Goal: Information Seeking & Learning: Learn about a topic

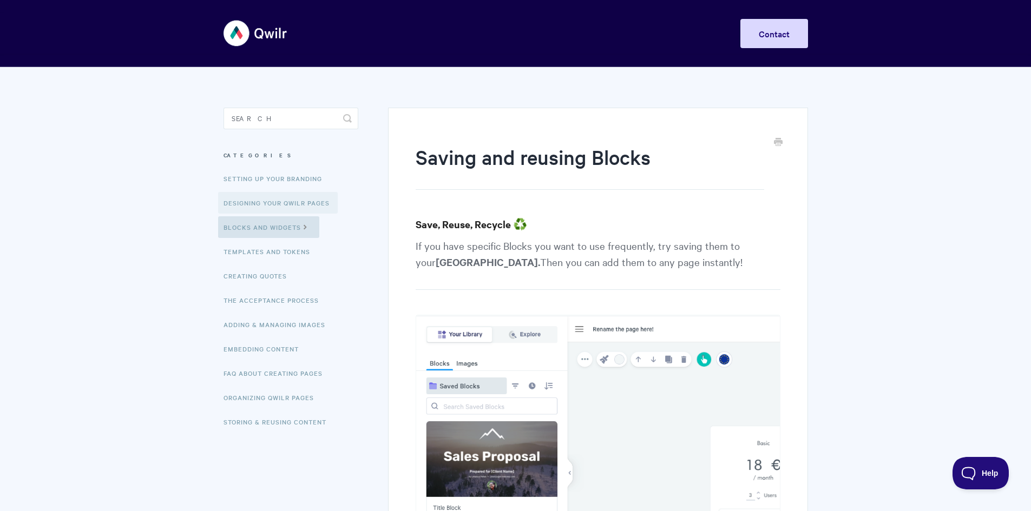
click at [274, 199] on link "Designing Your Qwilr Pages" at bounding box center [278, 203] width 120 height 22
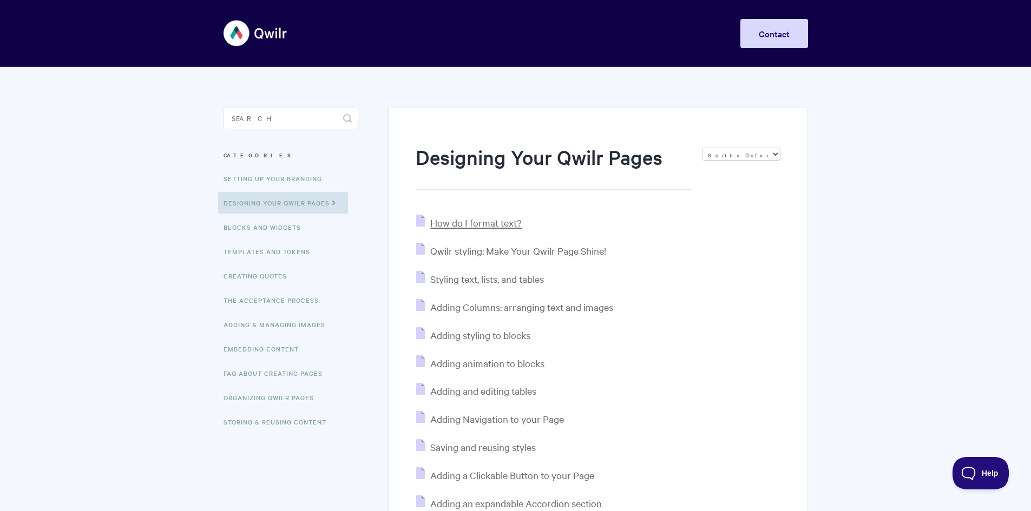
click at [479, 226] on span "How do I format text?" at bounding box center [475, 222] width 91 height 12
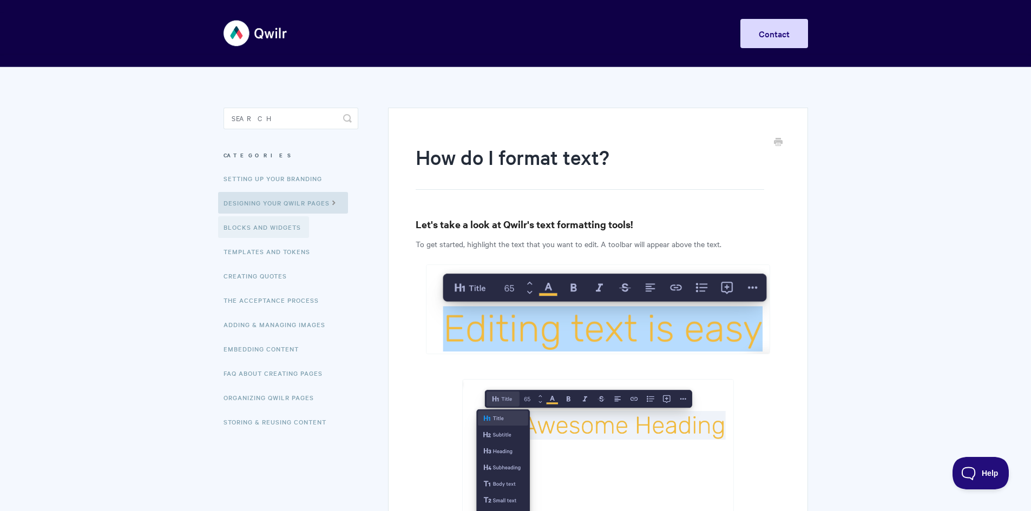
click at [288, 224] on link "Blocks and Widgets" at bounding box center [263, 227] width 91 height 22
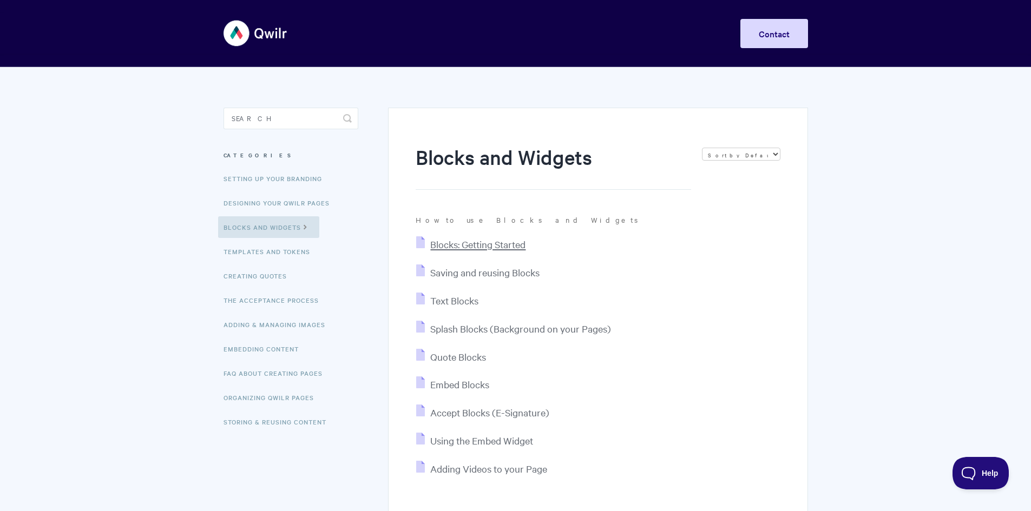
click at [459, 243] on span "Blocks: Getting Started" at bounding box center [477, 244] width 95 height 12
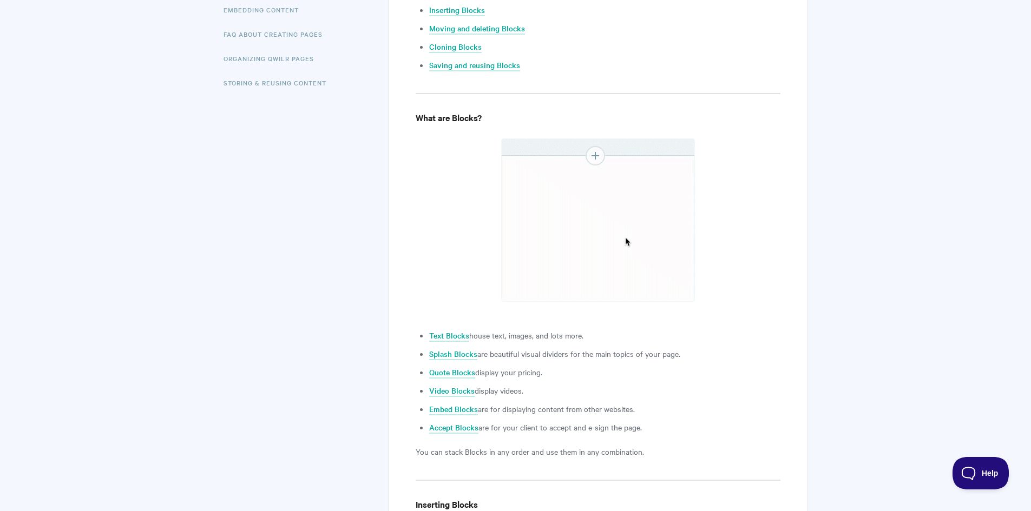
scroll to position [433, 0]
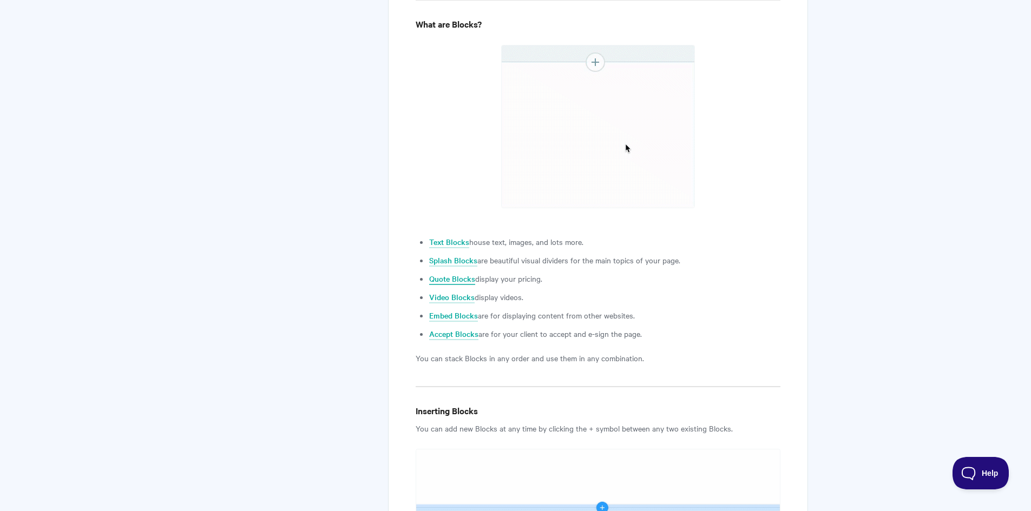
click at [440, 280] on link "Quote Blocks" at bounding box center [452, 279] width 46 height 12
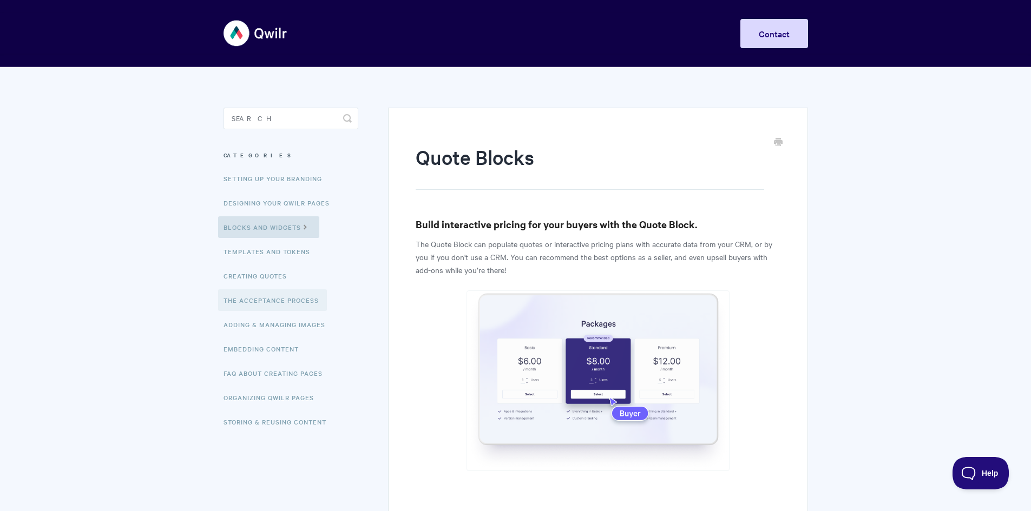
click at [264, 297] on link "The Acceptance Process" at bounding box center [272, 300] width 109 height 22
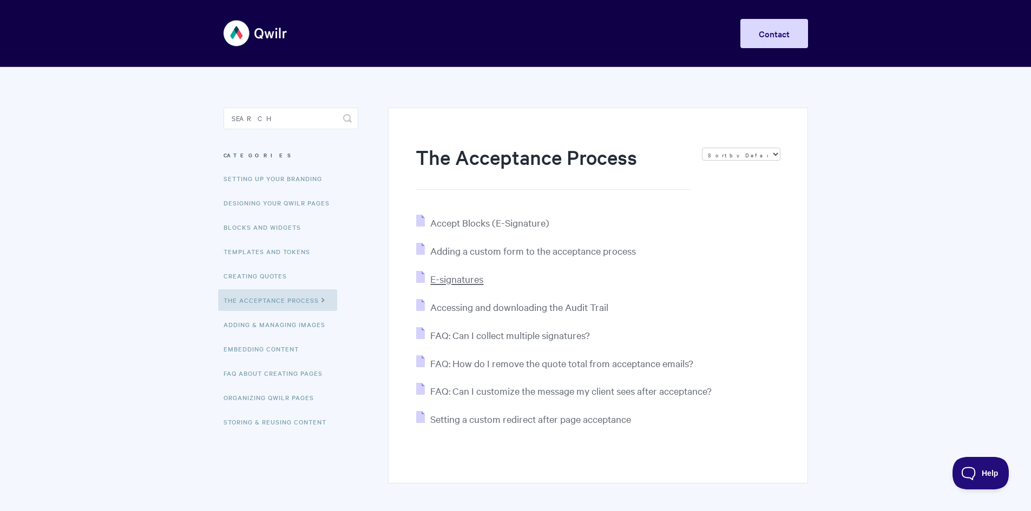
click at [456, 274] on span "E-signatures" at bounding box center [456, 279] width 53 height 12
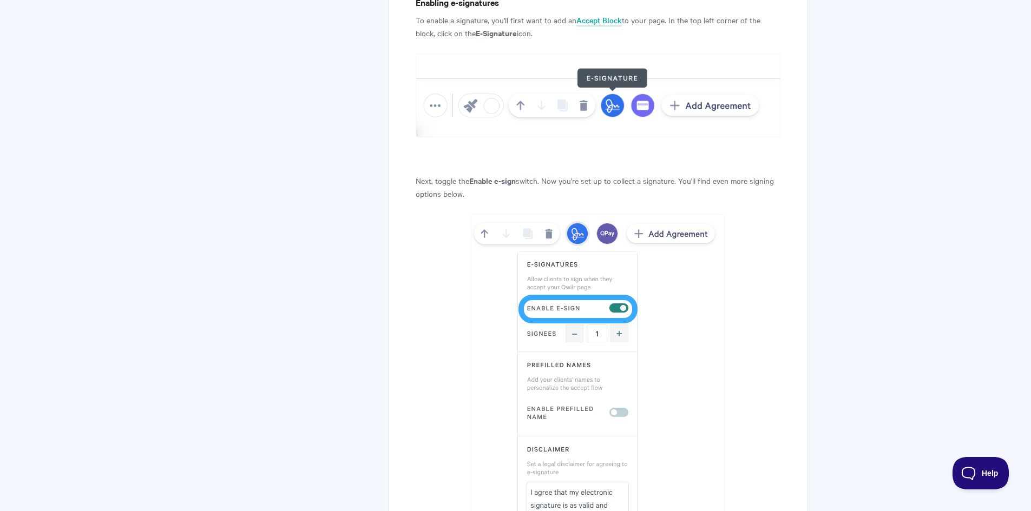
scroll to position [974, 0]
